Goal: Task Accomplishment & Management: Manage account settings

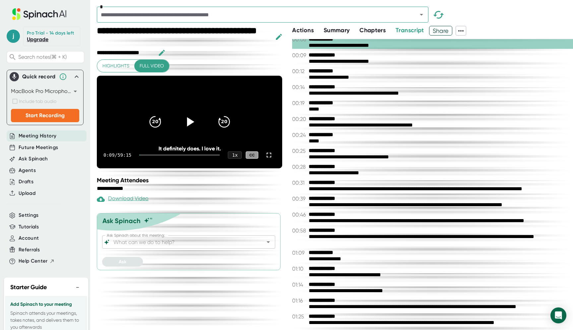
scroll to position [39, 0]
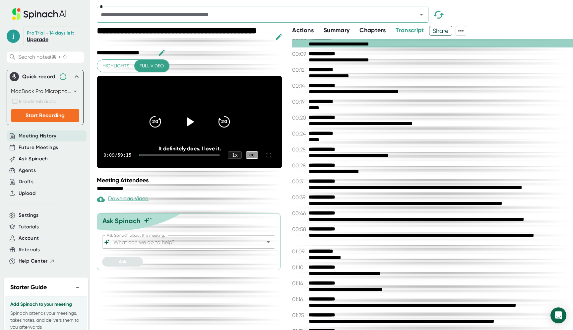
click at [313, 120] on b "**********" at bounding box center [334, 117] width 50 height 6
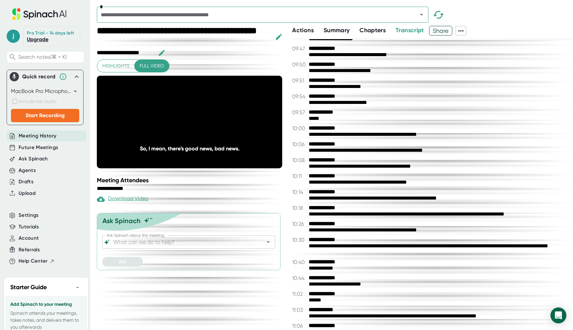
scroll to position [1930, 0]
click at [312, 131] on b "**********" at bounding box center [334, 128] width 50 height 6
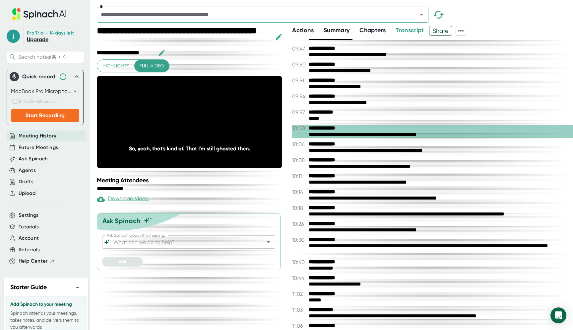
click at [189, 235] on div "Ask Spinach about this meeting:" at bounding box center [188, 241] width 173 height 13
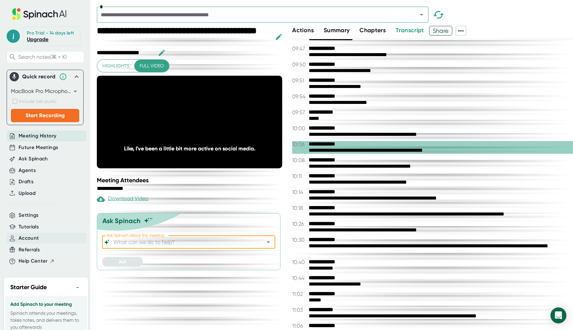
click at [29, 238] on span "Account" at bounding box center [29, 238] width 20 height 8
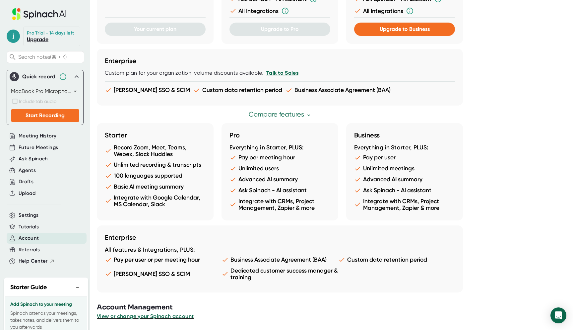
scroll to position [267, 0]
click at [151, 312] on button "View or change your Spinach account" at bounding box center [145, 316] width 97 height 8
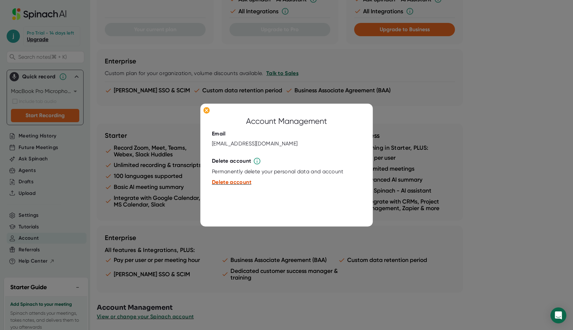
click at [233, 183] on span "Delete account" at bounding box center [231, 182] width 39 height 6
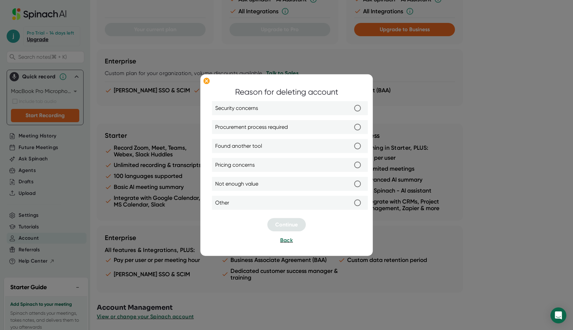
click at [270, 162] on label "Pricing concerns" at bounding box center [289, 165] width 149 height 14
click at [351, 162] on input "Pricing concerns" at bounding box center [358, 165] width 14 height 14
radio input "true"
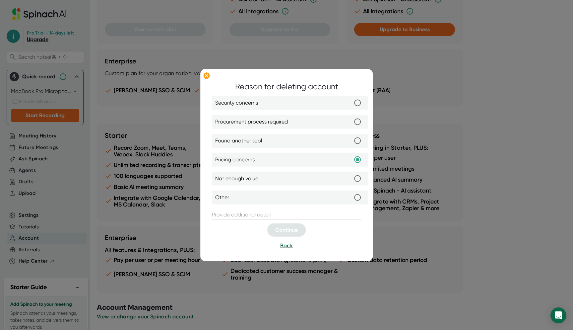
click at [274, 161] on label "Pricing concerns" at bounding box center [289, 160] width 149 height 14
click at [351, 161] on input "Pricing concerns" at bounding box center [358, 160] width 14 height 14
click at [257, 211] on input "text" at bounding box center [286, 214] width 149 height 11
type input "."
click at [288, 232] on span "Continue" at bounding box center [286, 230] width 23 height 6
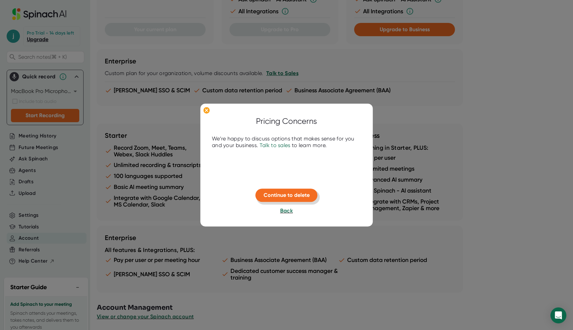
click at [298, 195] on span "Continue to delete" at bounding box center [287, 195] width 46 height 6
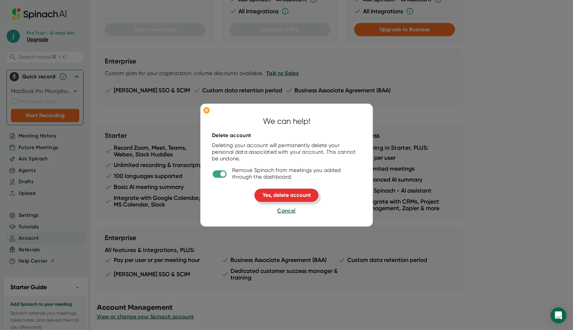
click at [298, 195] on span "Yes, delete account" at bounding box center [287, 195] width 48 height 6
